Goal: Contribute content: Contribute content

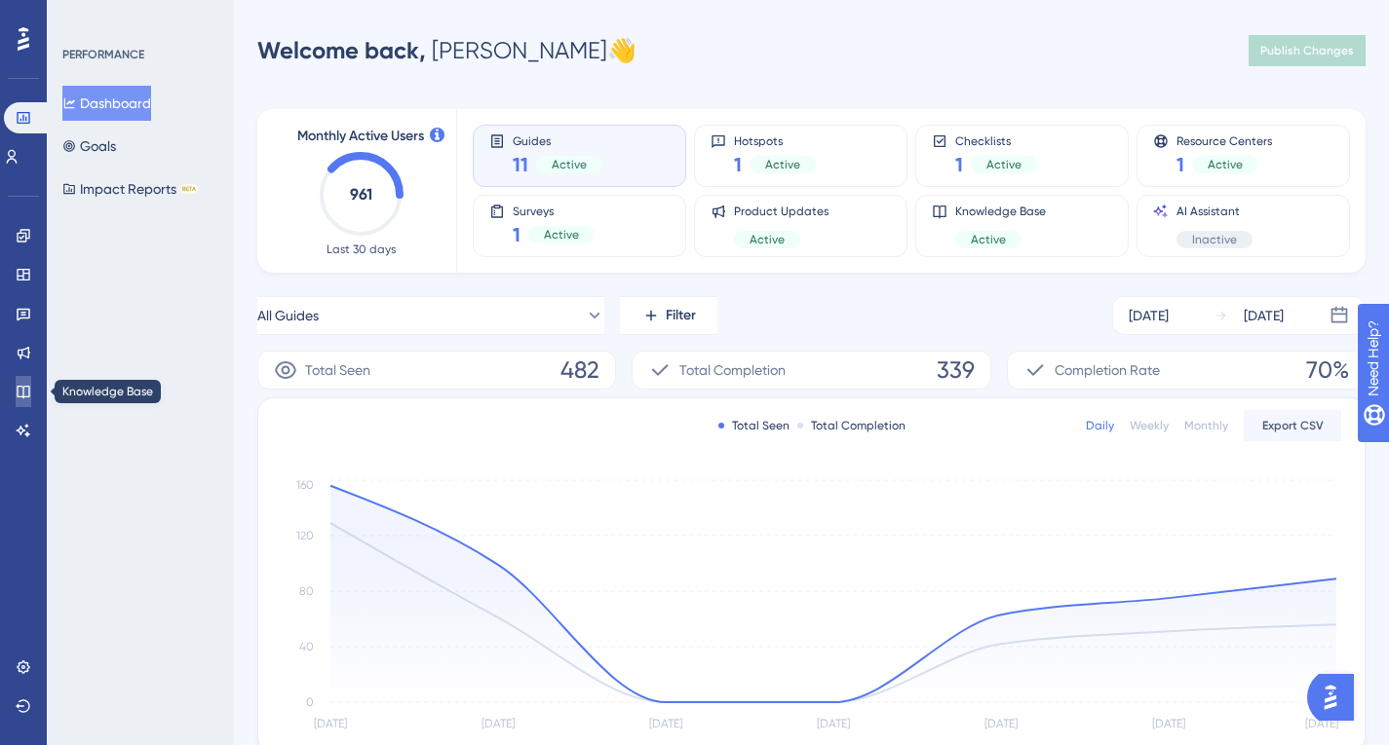
click at [16, 396] on link at bounding box center [24, 391] width 16 height 31
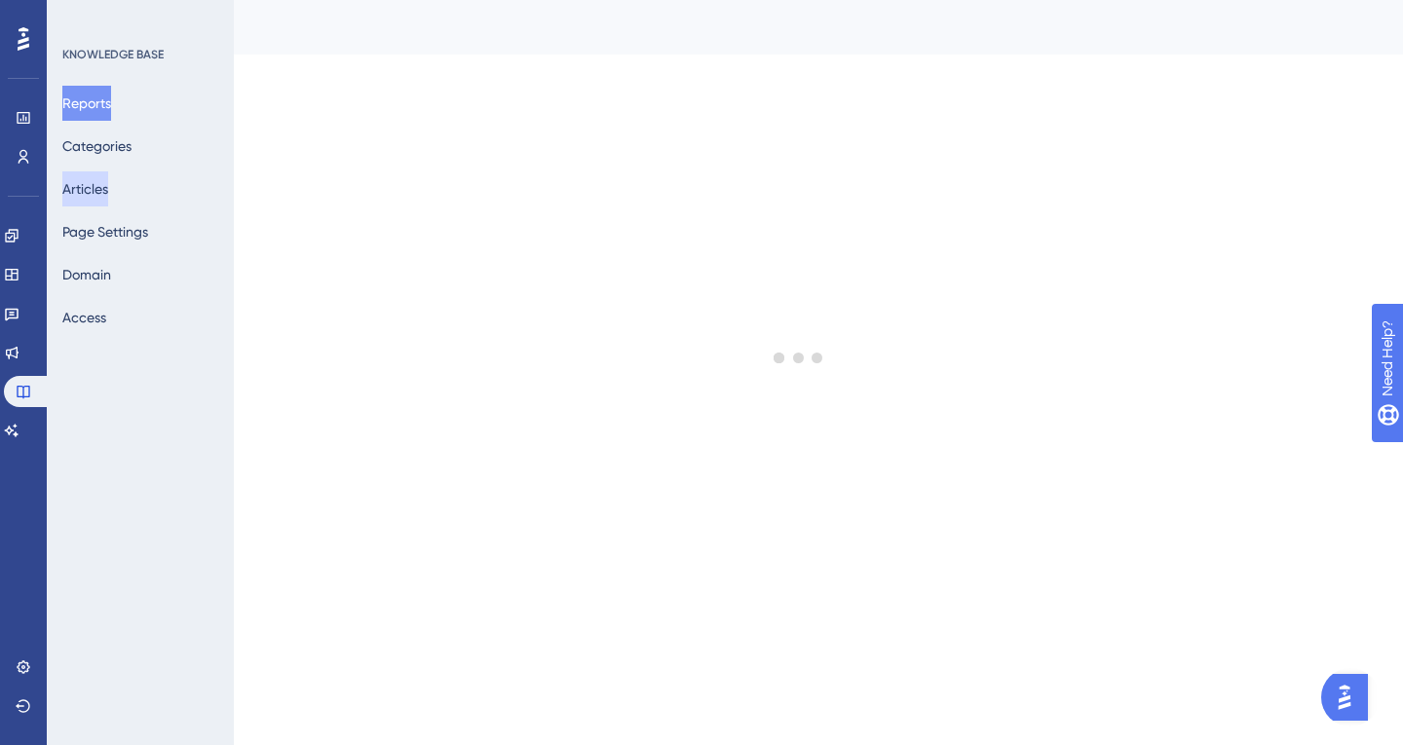
click at [108, 196] on button "Articles" at bounding box center [85, 188] width 46 height 35
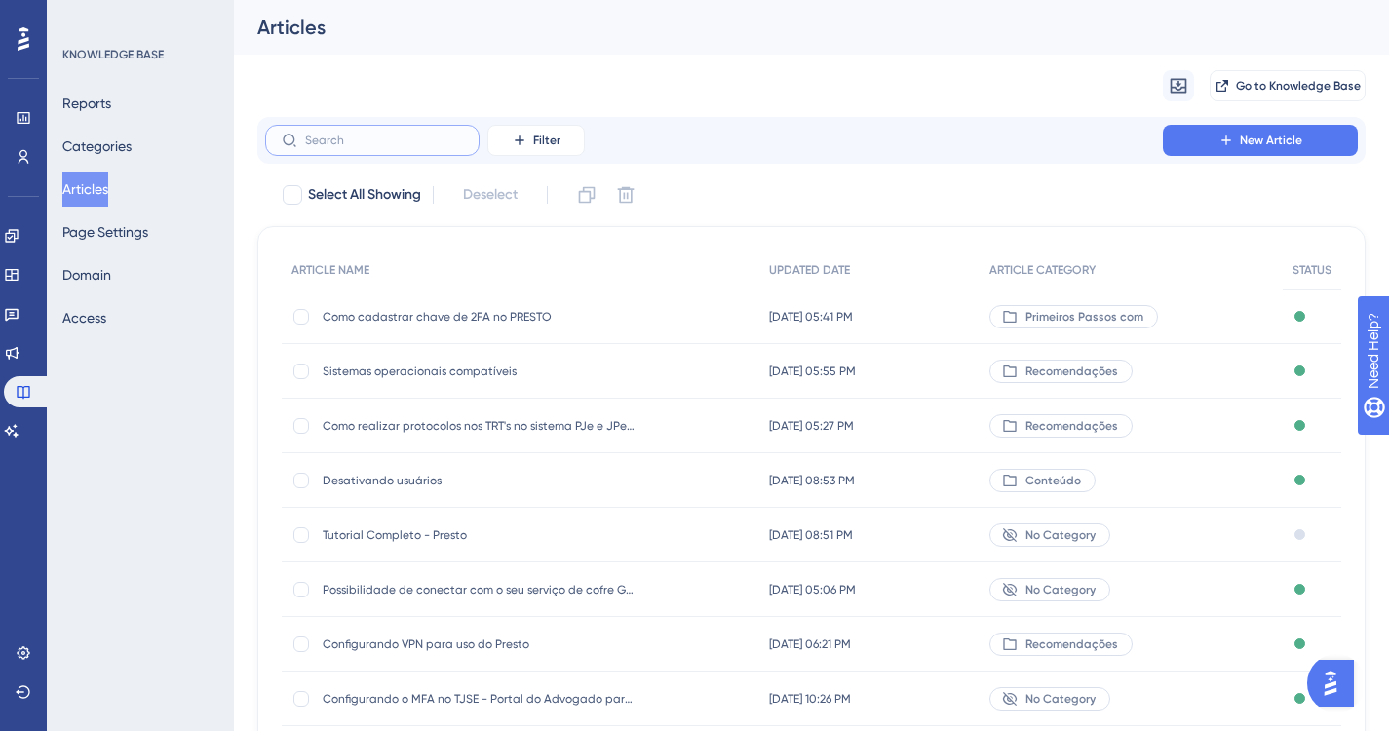
click at [350, 141] on input "text" at bounding box center [384, 140] width 158 height 14
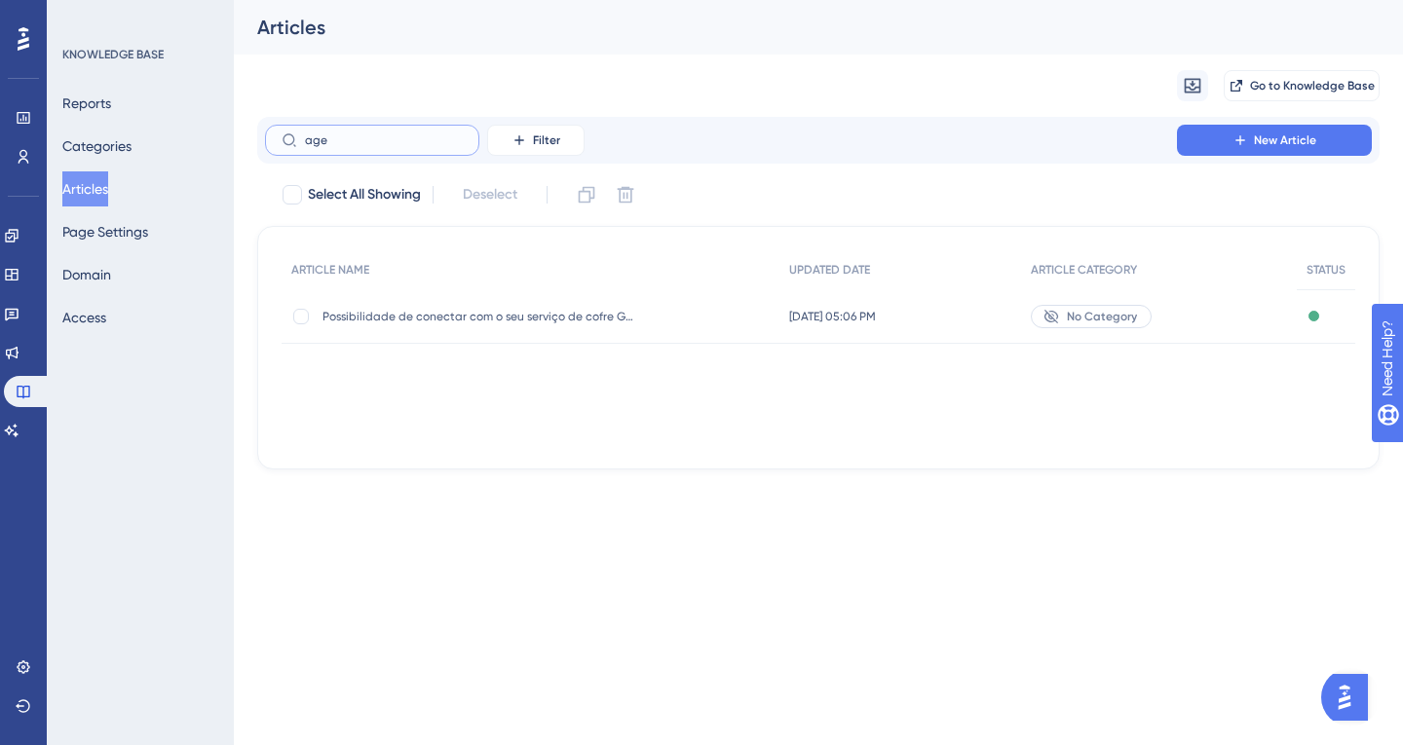
click at [368, 144] on input "age" at bounding box center [384, 140] width 158 height 14
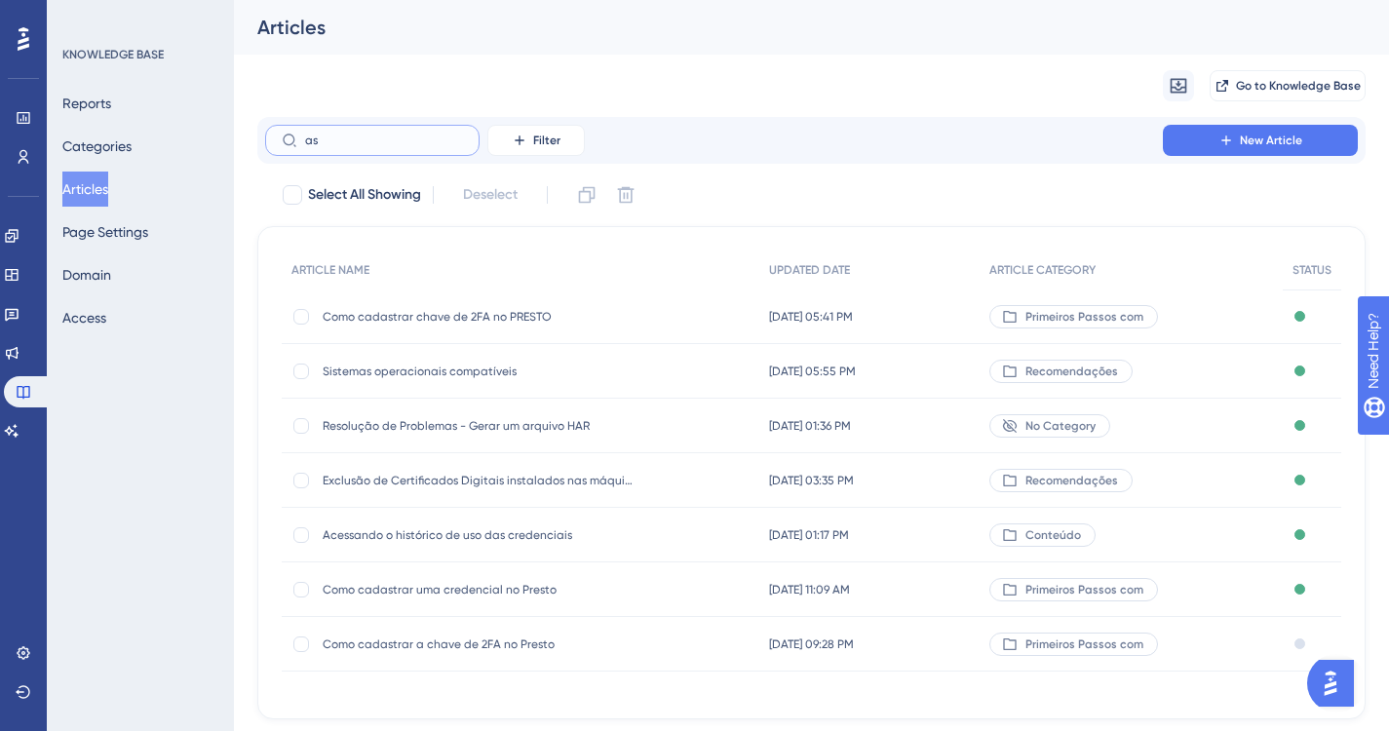
type input "ass"
checkbox input "true"
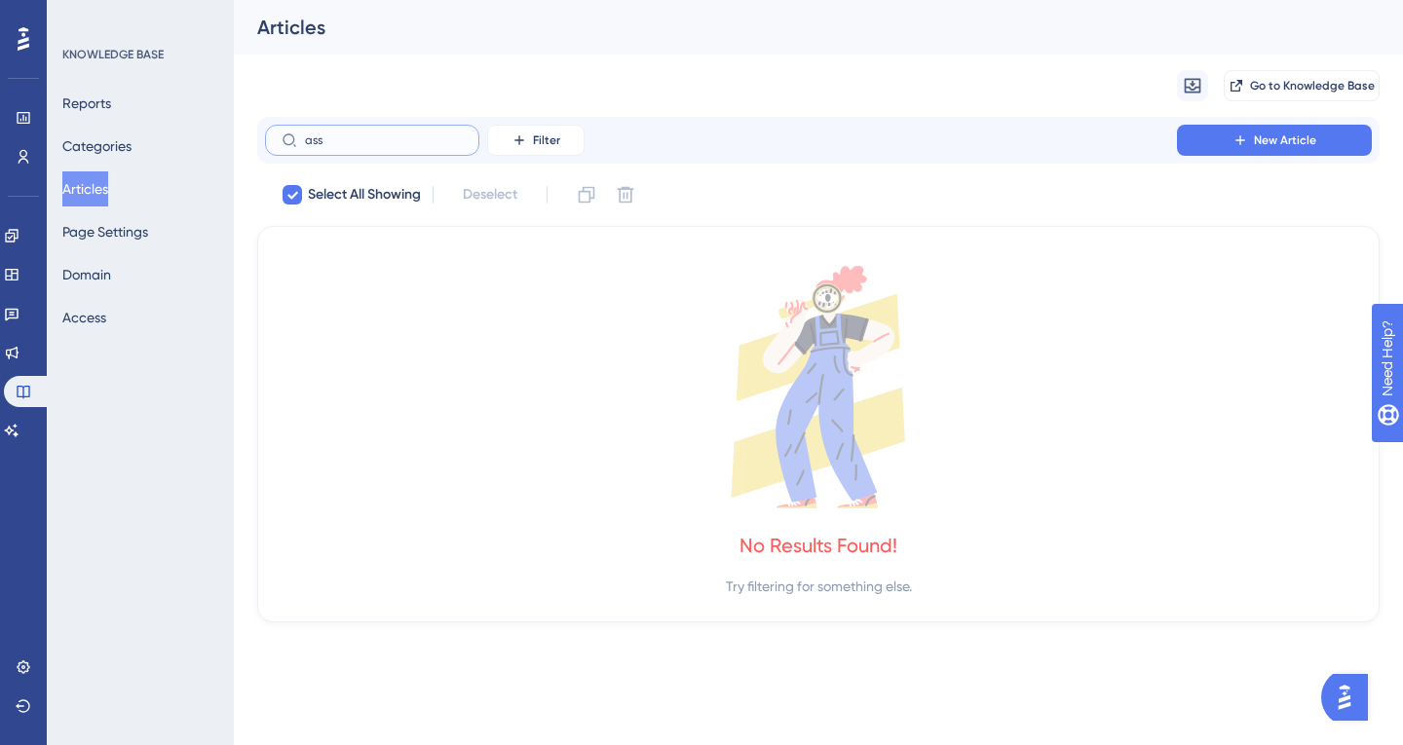
type input "as"
checkbox input "false"
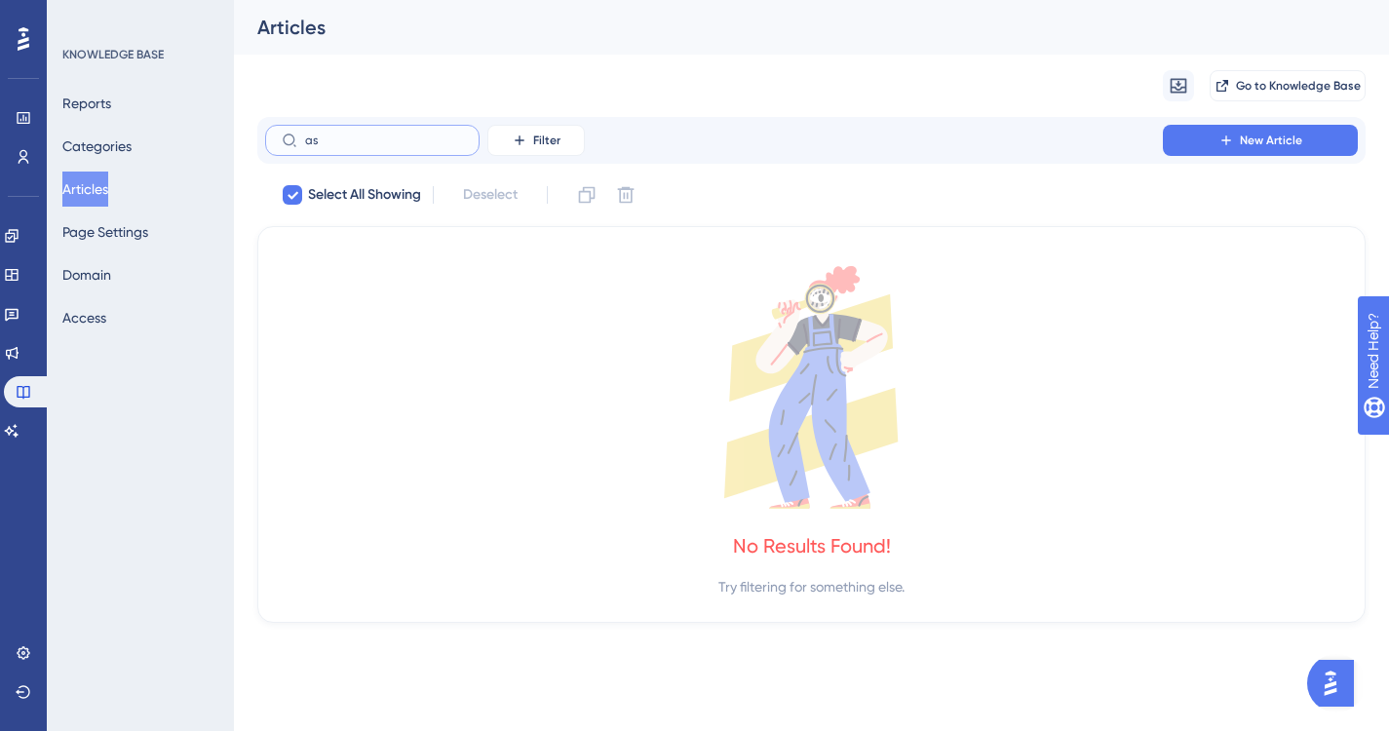
type input "a"
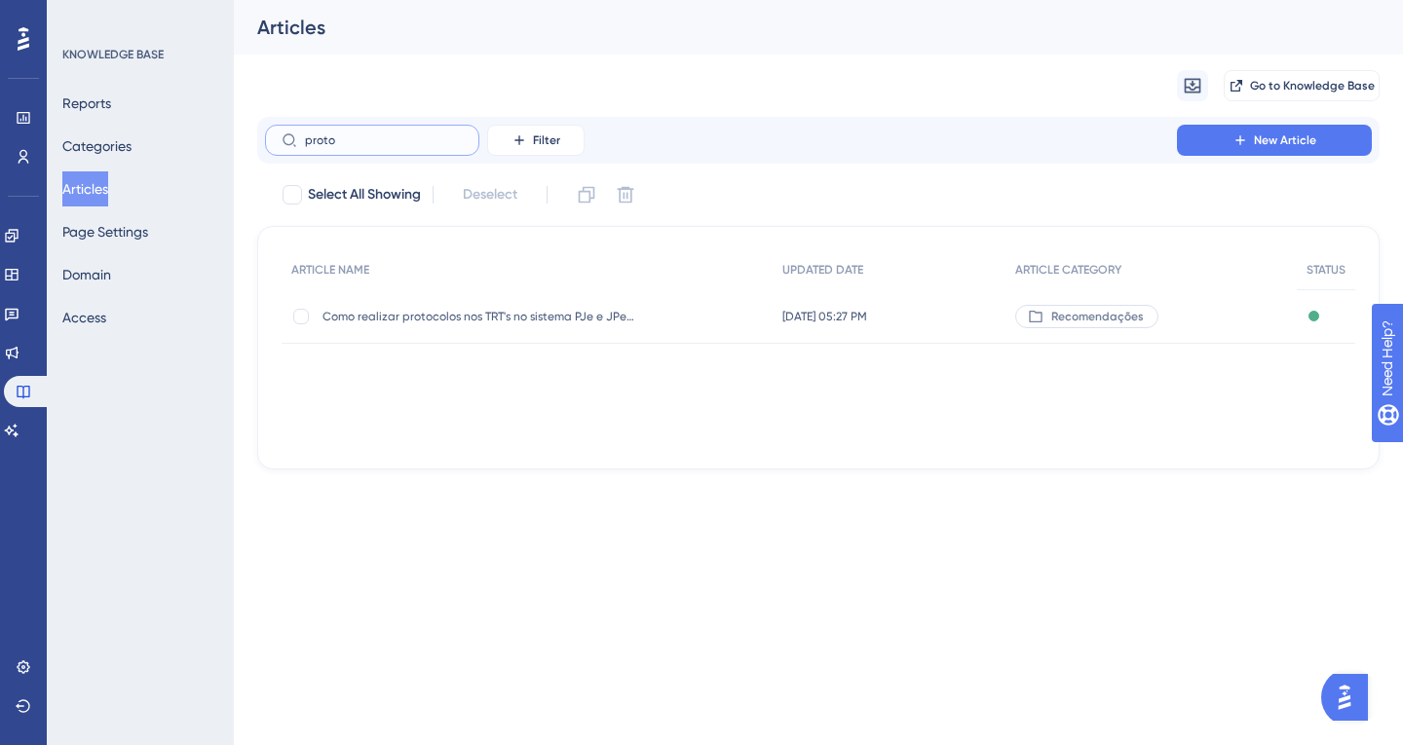
type input "proto"
click at [486, 305] on div "Como realizar protocolos nos TRT's no sistema PJe e JPe MG com o Presto Como re…" at bounding box center [479, 316] width 312 height 55
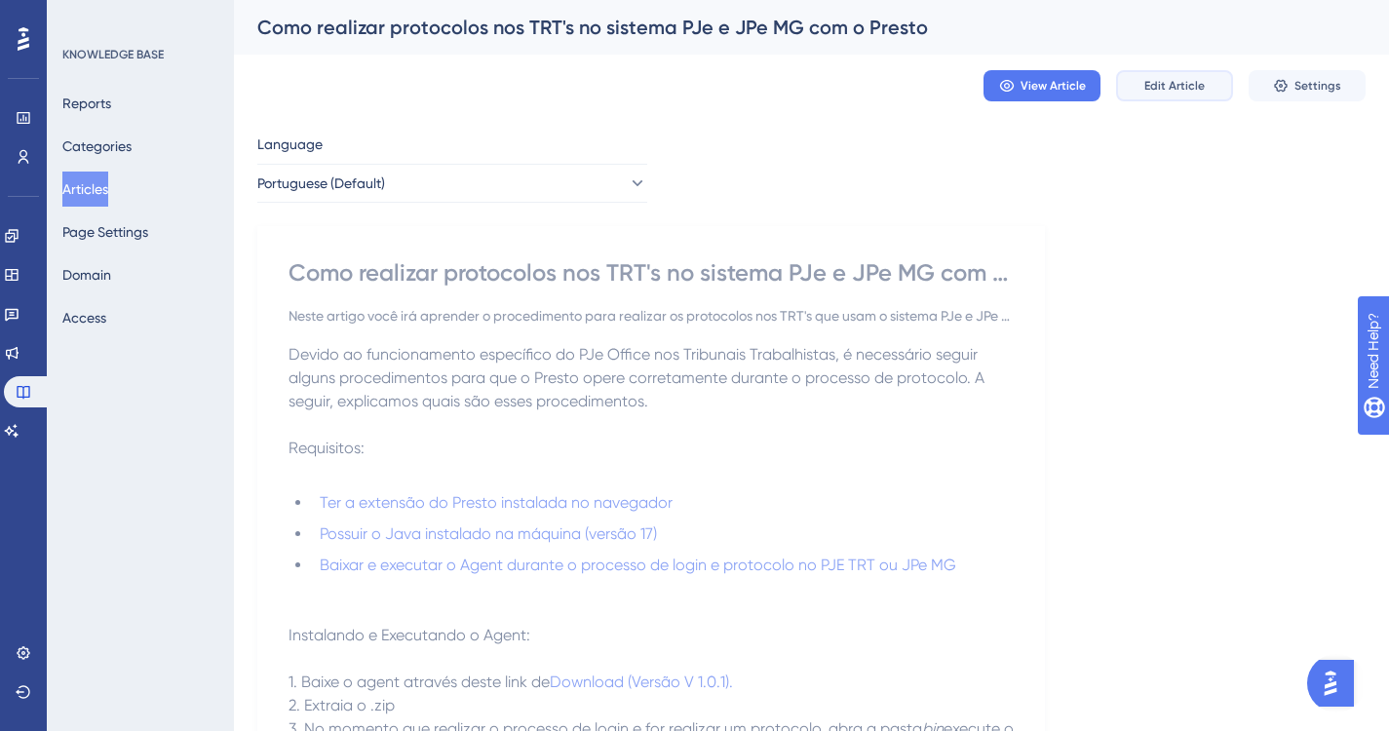
click at [1164, 73] on button "Edit Article" at bounding box center [1174, 85] width 117 height 31
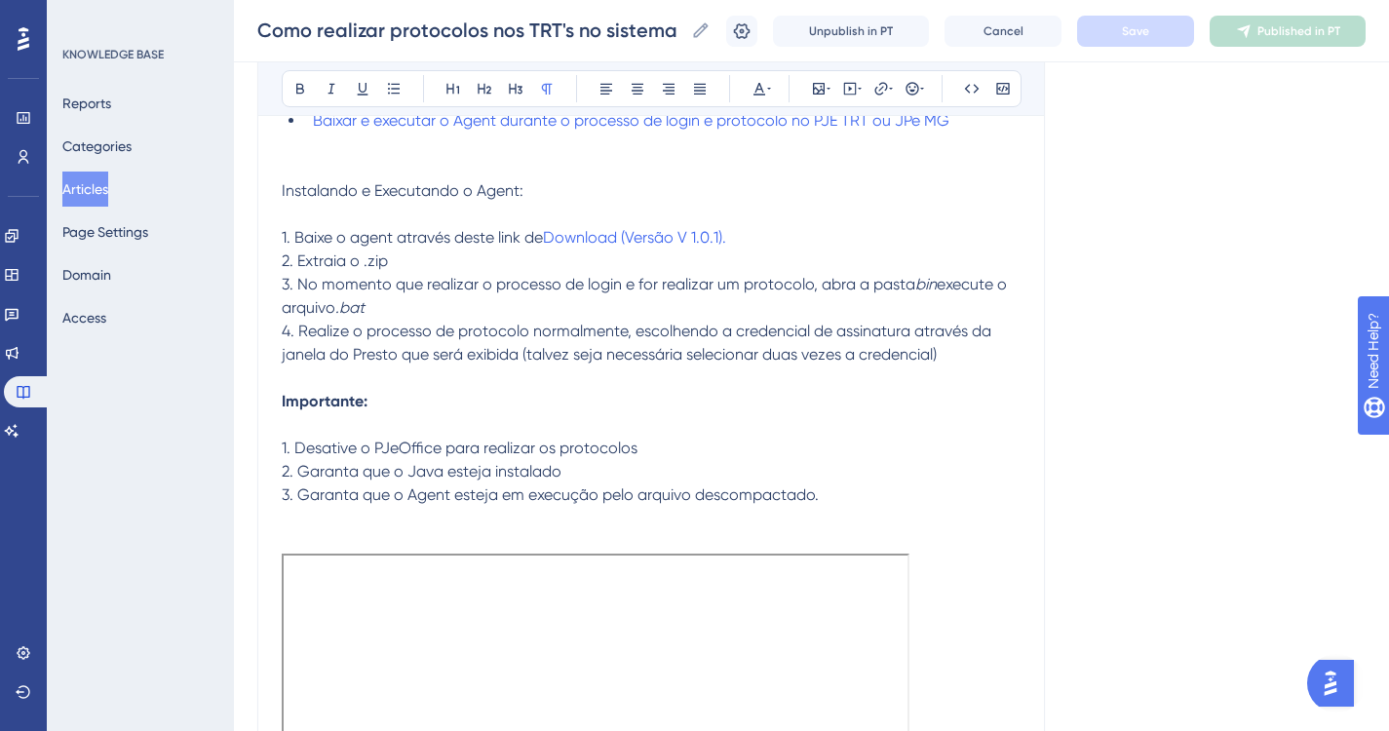
drag, startPoint x: 684, startPoint y: 237, endPoint x: 612, endPoint y: 366, distance: 148.3
click at [612, 366] on p at bounding box center [651, 377] width 739 height 23
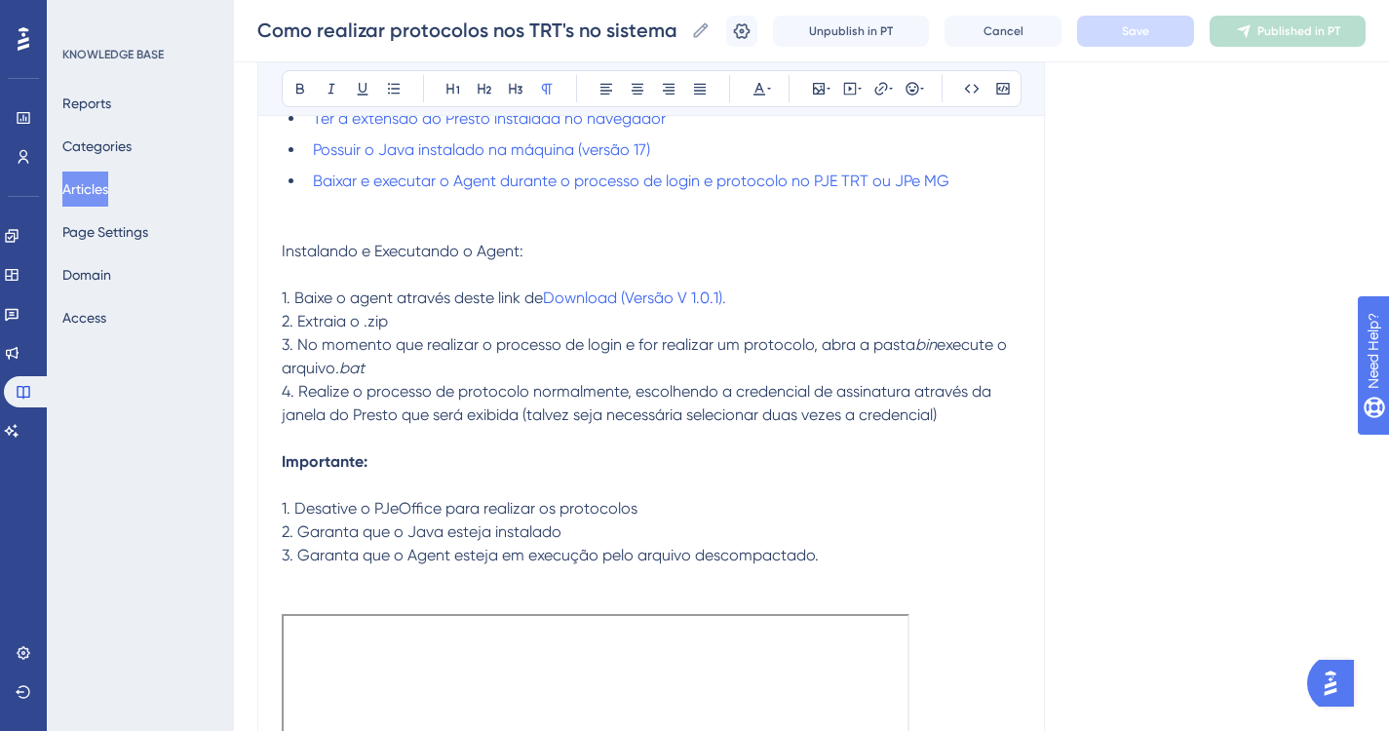
scroll to position [321, 0]
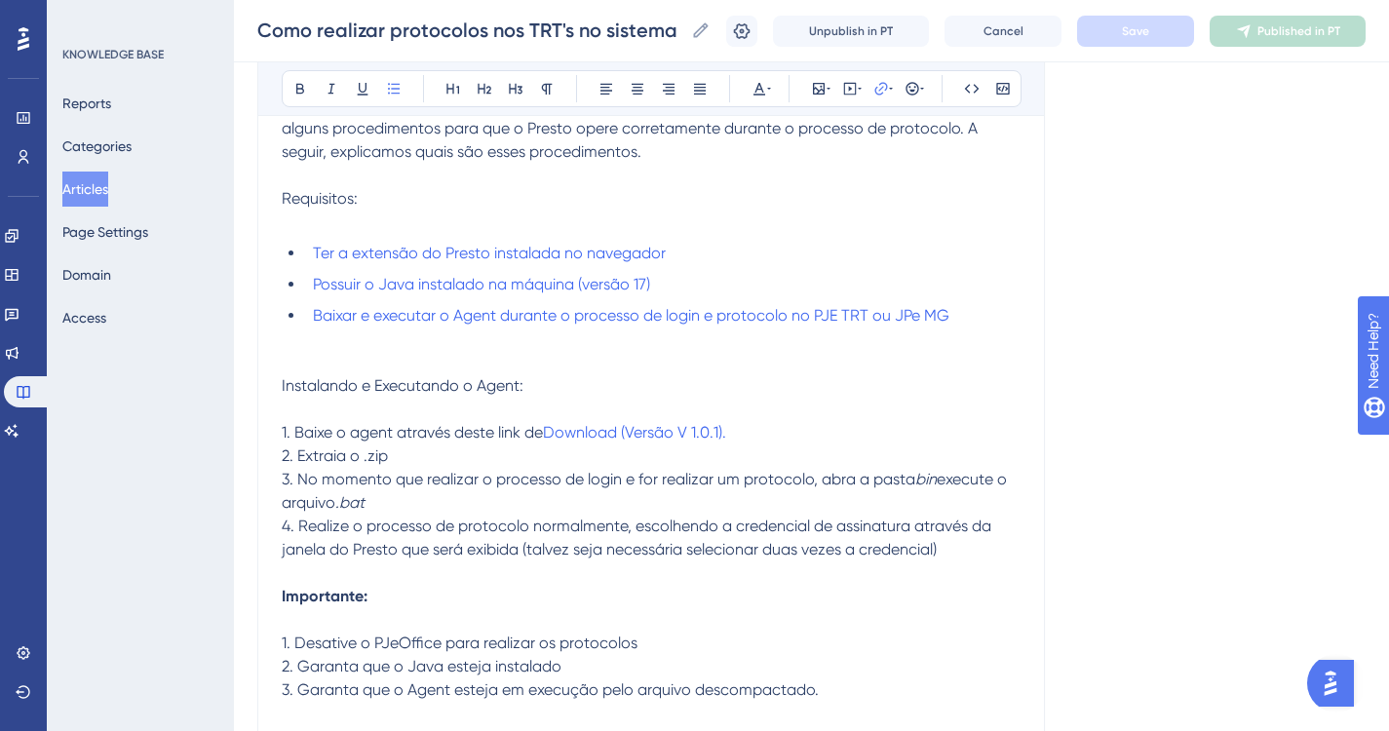
drag, startPoint x: 527, startPoint y: 285, endPoint x: 911, endPoint y: 233, distance: 387.5
click at [911, 233] on p at bounding box center [651, 221] width 739 height 23
click at [886, 96] on button at bounding box center [880, 88] width 27 height 27
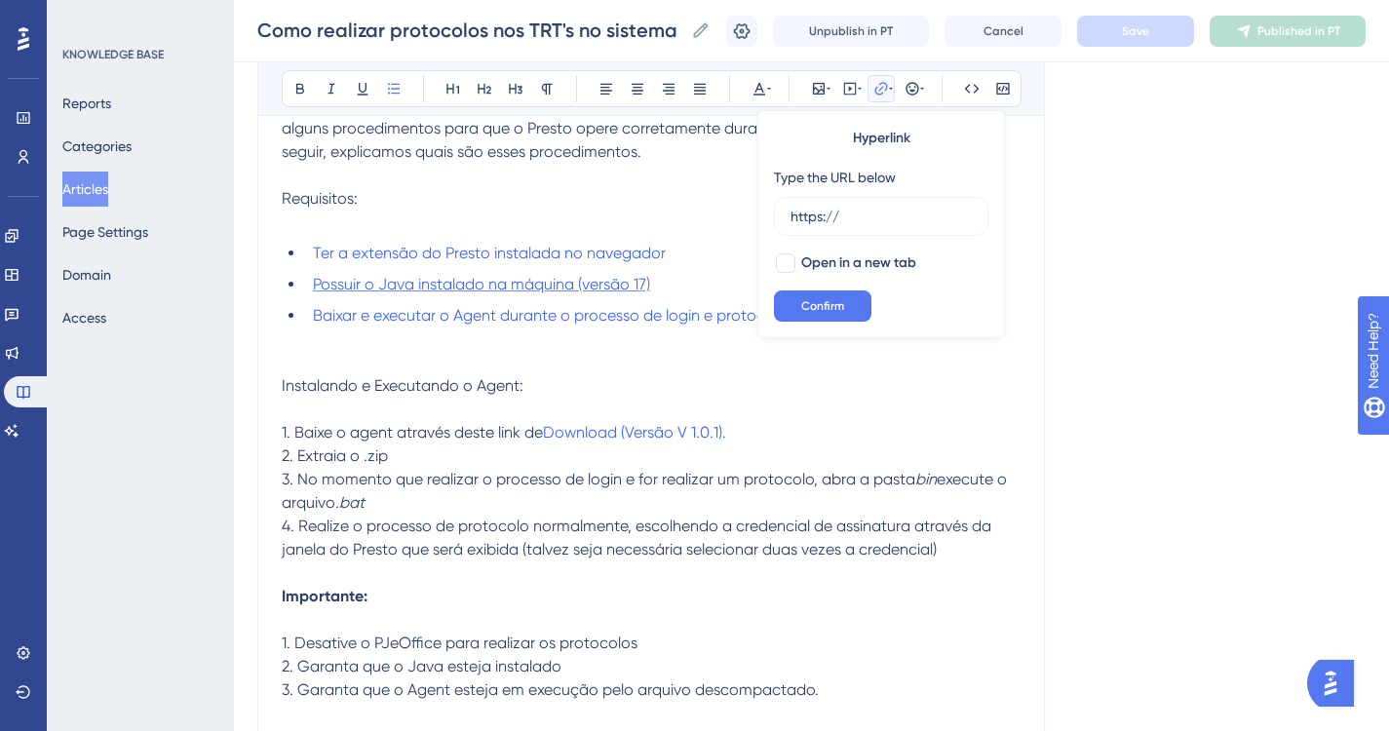
click at [644, 282] on span "Possuir o Java instalado na máquina (versão 17)" at bounding box center [481, 284] width 337 height 19
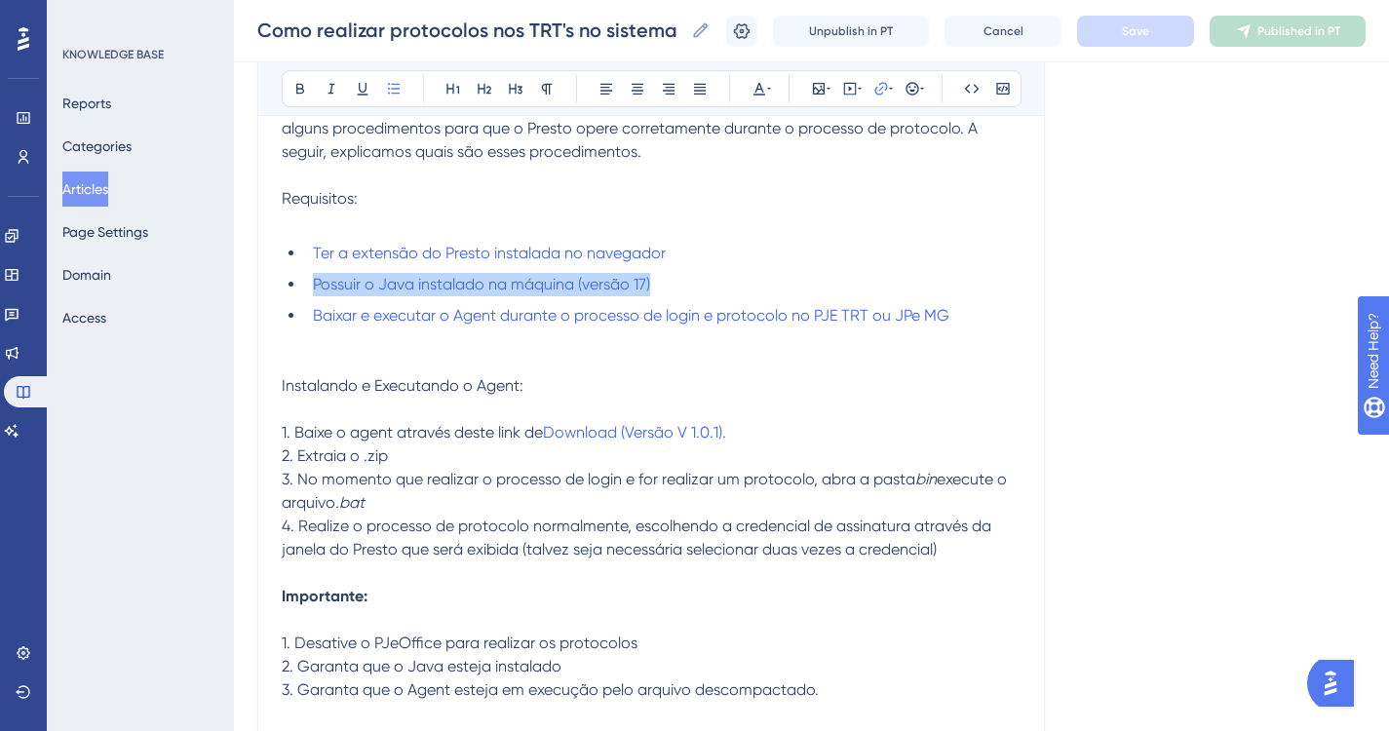
drag, startPoint x: 675, startPoint y: 278, endPoint x: 309, endPoint y: 282, distance: 366.4
click at [309, 282] on li "Possuir o Java instalado na máquina (versão 17)" at bounding box center [662, 284] width 715 height 23
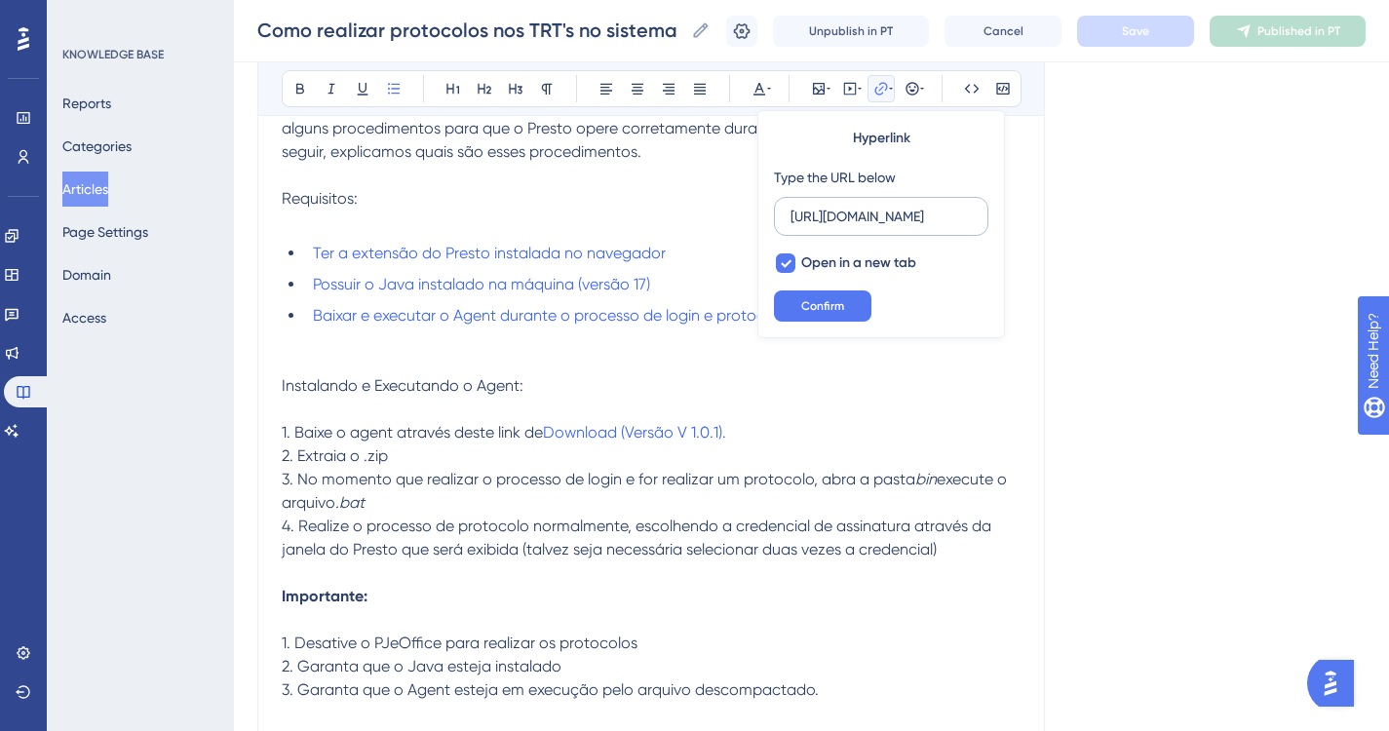
scroll to position [0, 338]
click at [899, 206] on input "[URL][DOMAIN_NAME]" at bounding box center [880, 216] width 181 height 21
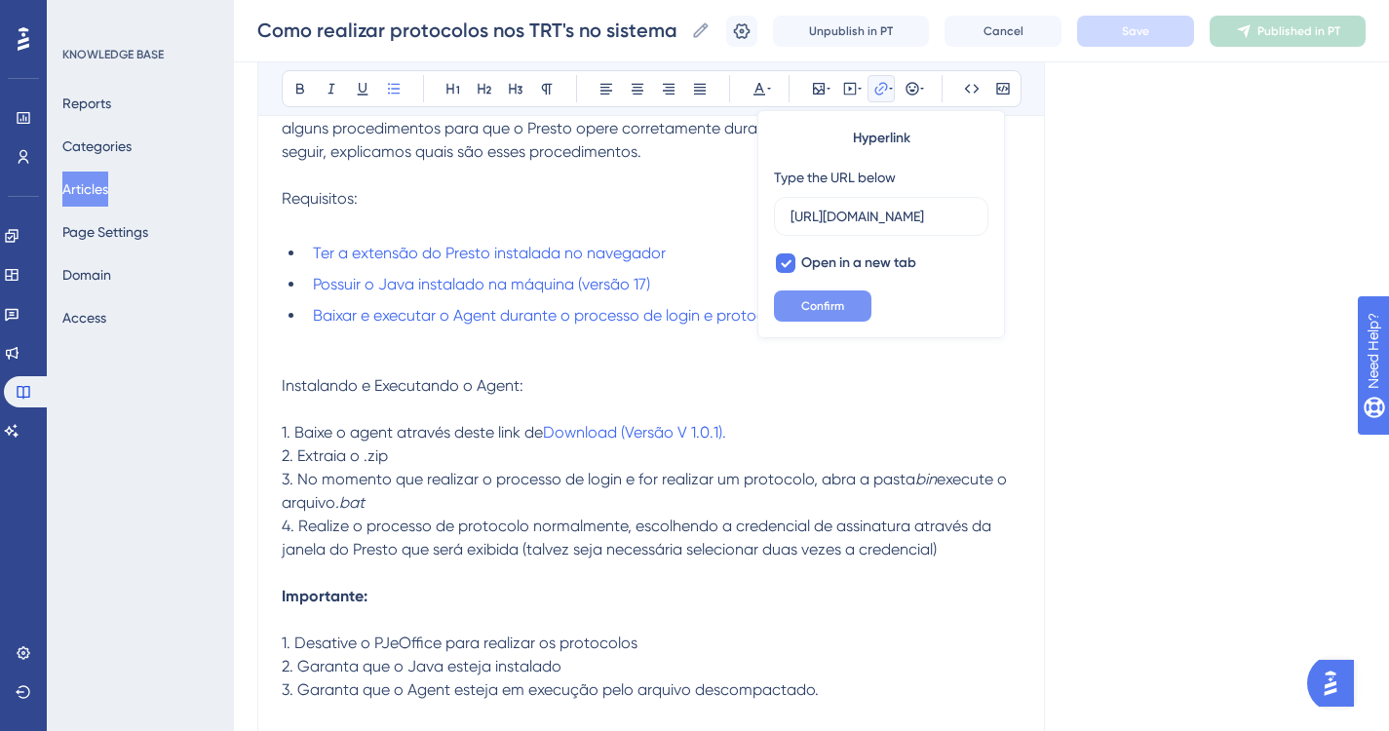
type input "[URL][DOMAIN_NAME]"
click at [846, 304] on button "Confirm" at bounding box center [822, 305] width 97 height 31
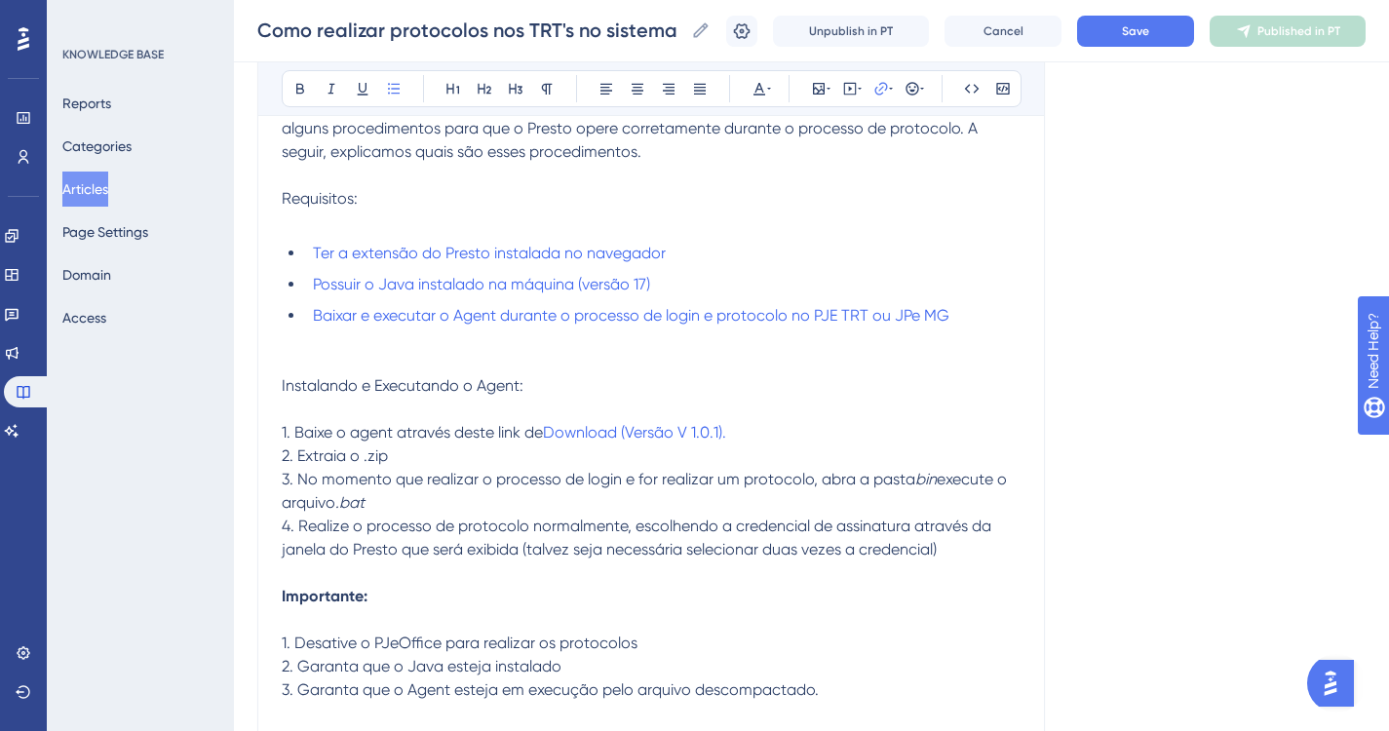
click at [794, 252] on li "Ter a extensão do Presto instalada no navegador" at bounding box center [662, 253] width 715 height 23
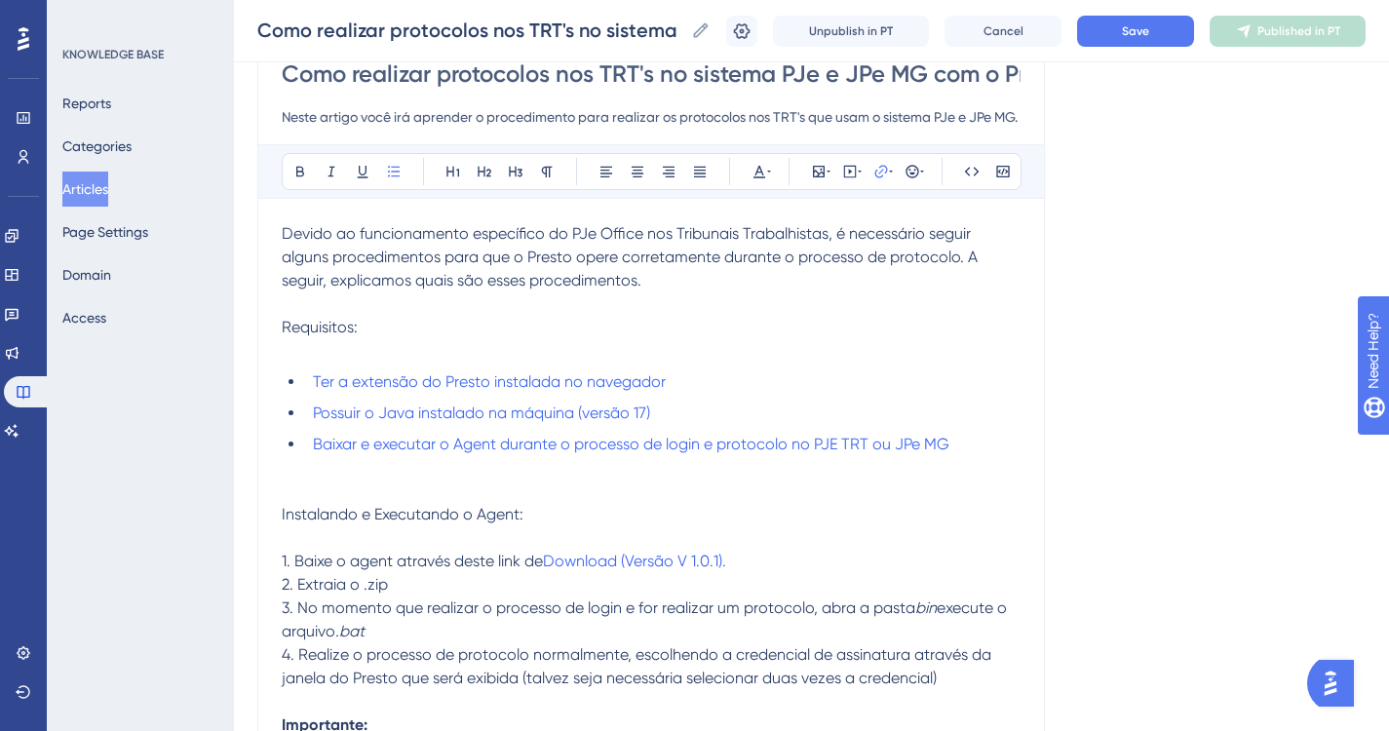
scroll to position [230, 0]
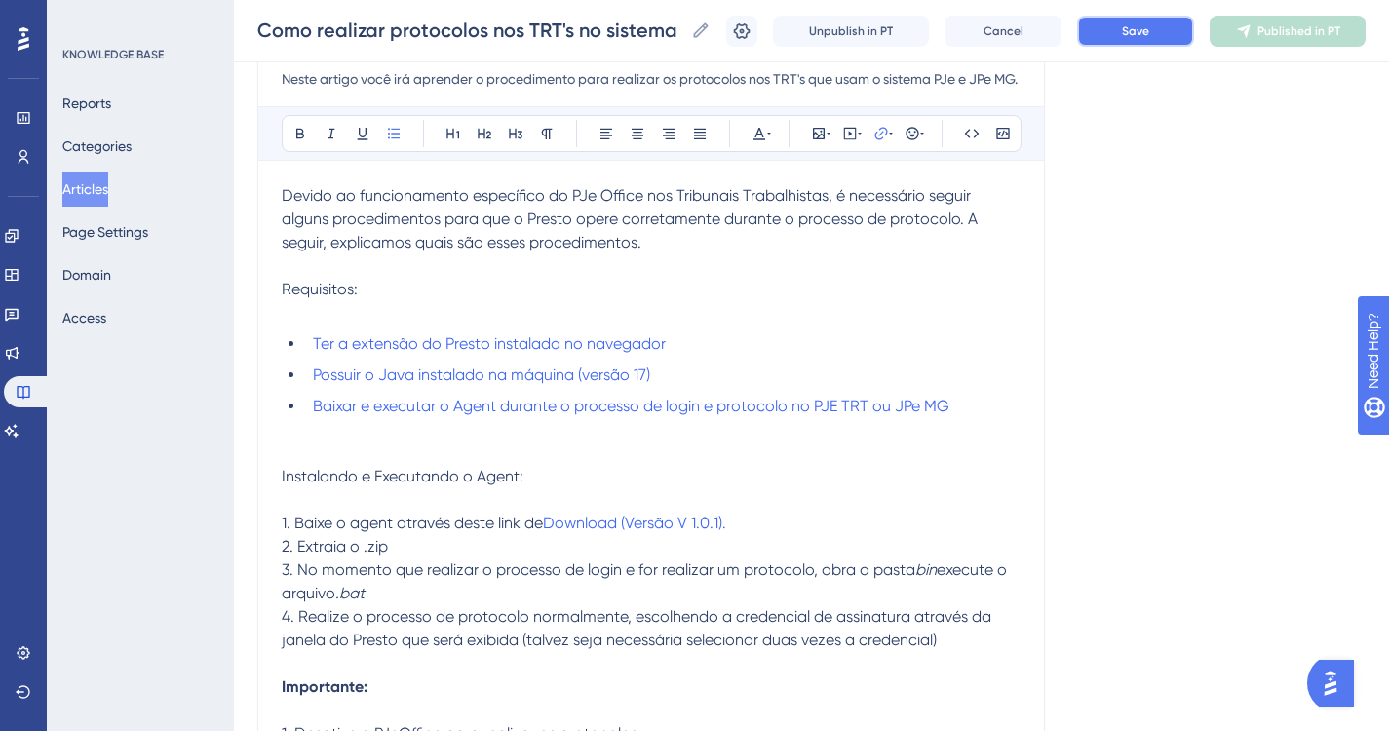
click at [1114, 34] on button "Save" at bounding box center [1135, 31] width 117 height 31
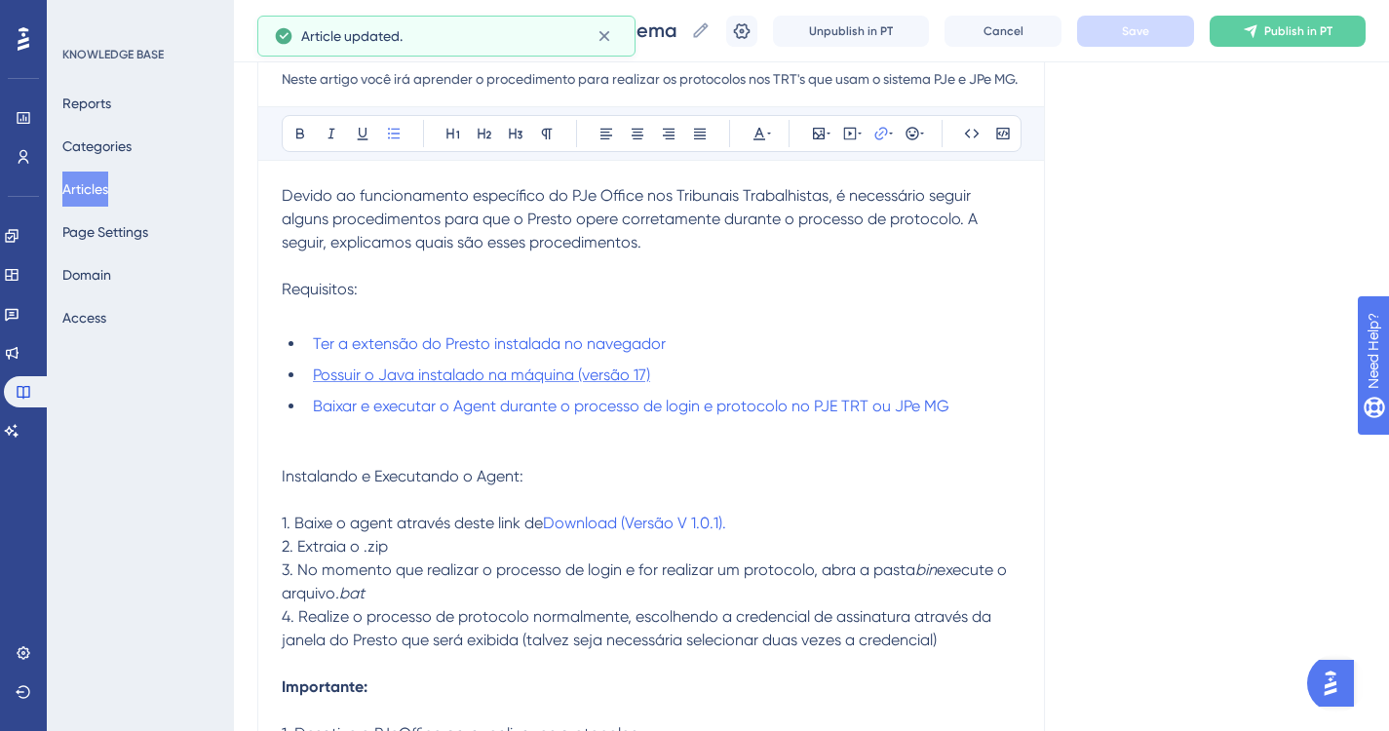
click at [609, 370] on span "Possuir o Java instalado na máquina (versão 17)" at bounding box center [481, 374] width 337 height 19
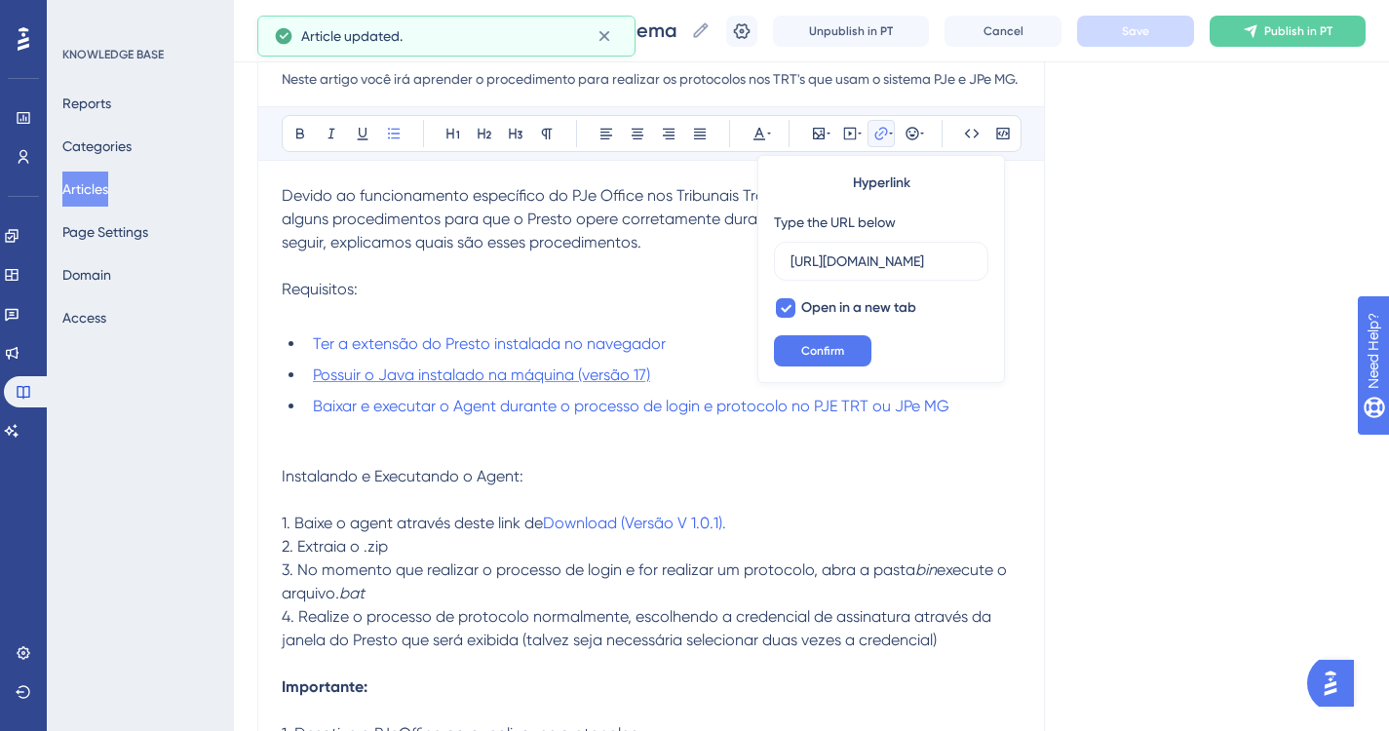
scroll to position [0, 318]
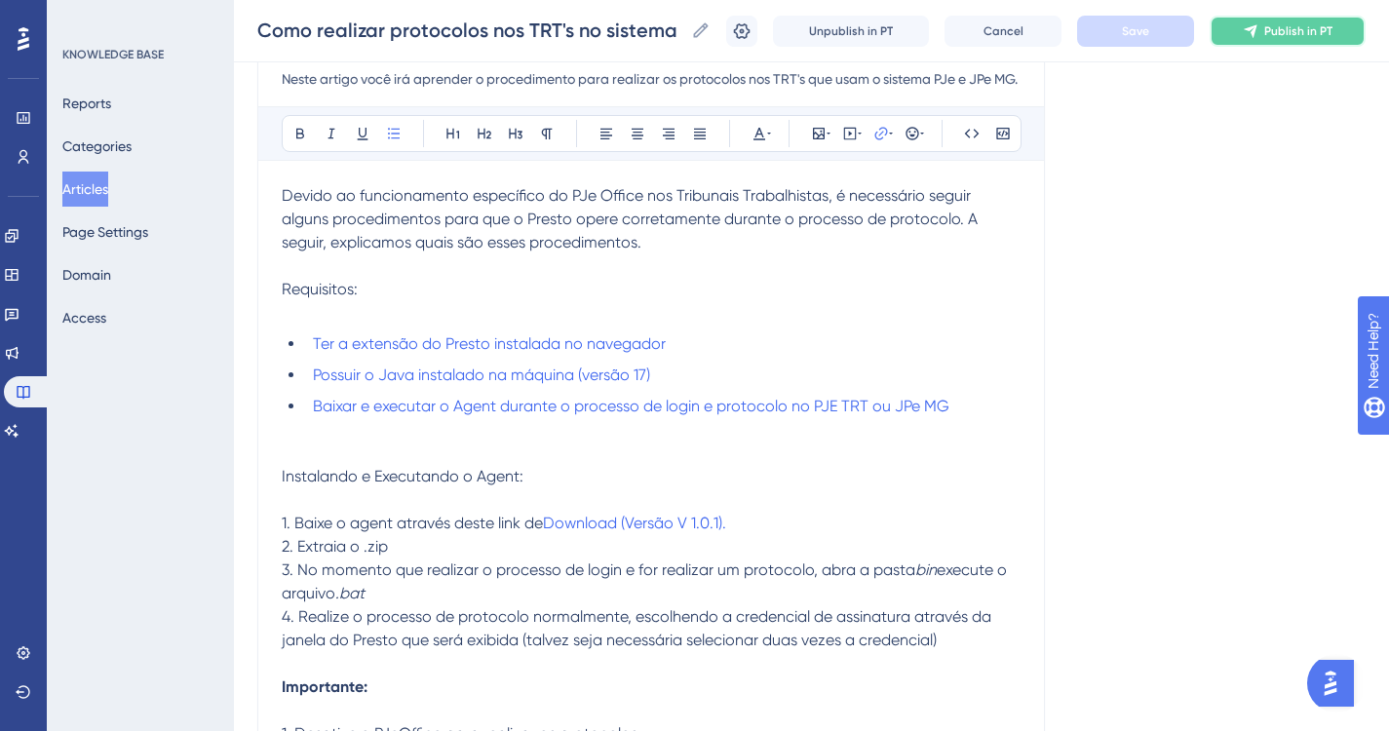
click at [1296, 39] on button "Publish in PT" at bounding box center [1287, 31] width 156 height 31
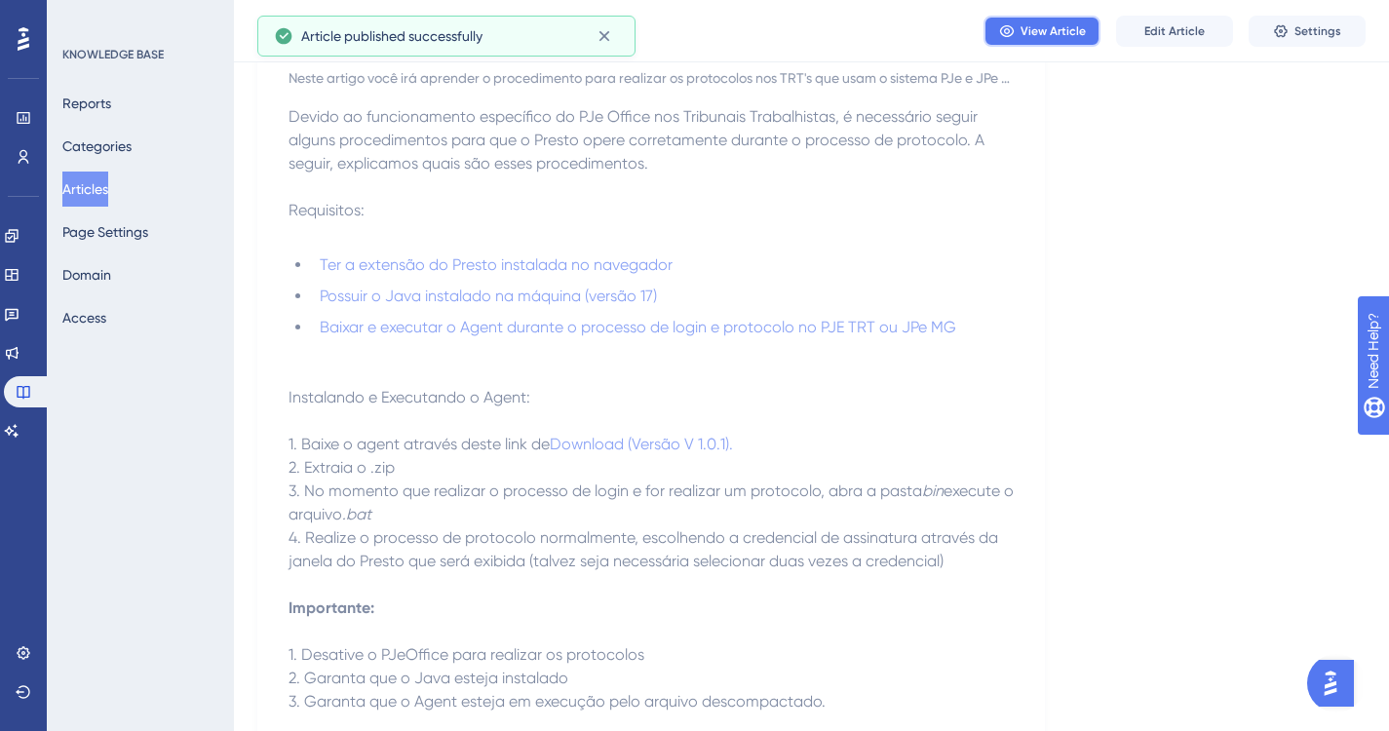
click at [1072, 34] on span "View Article" at bounding box center [1052, 31] width 65 height 16
